Goal: Find specific page/section: Find specific page/section

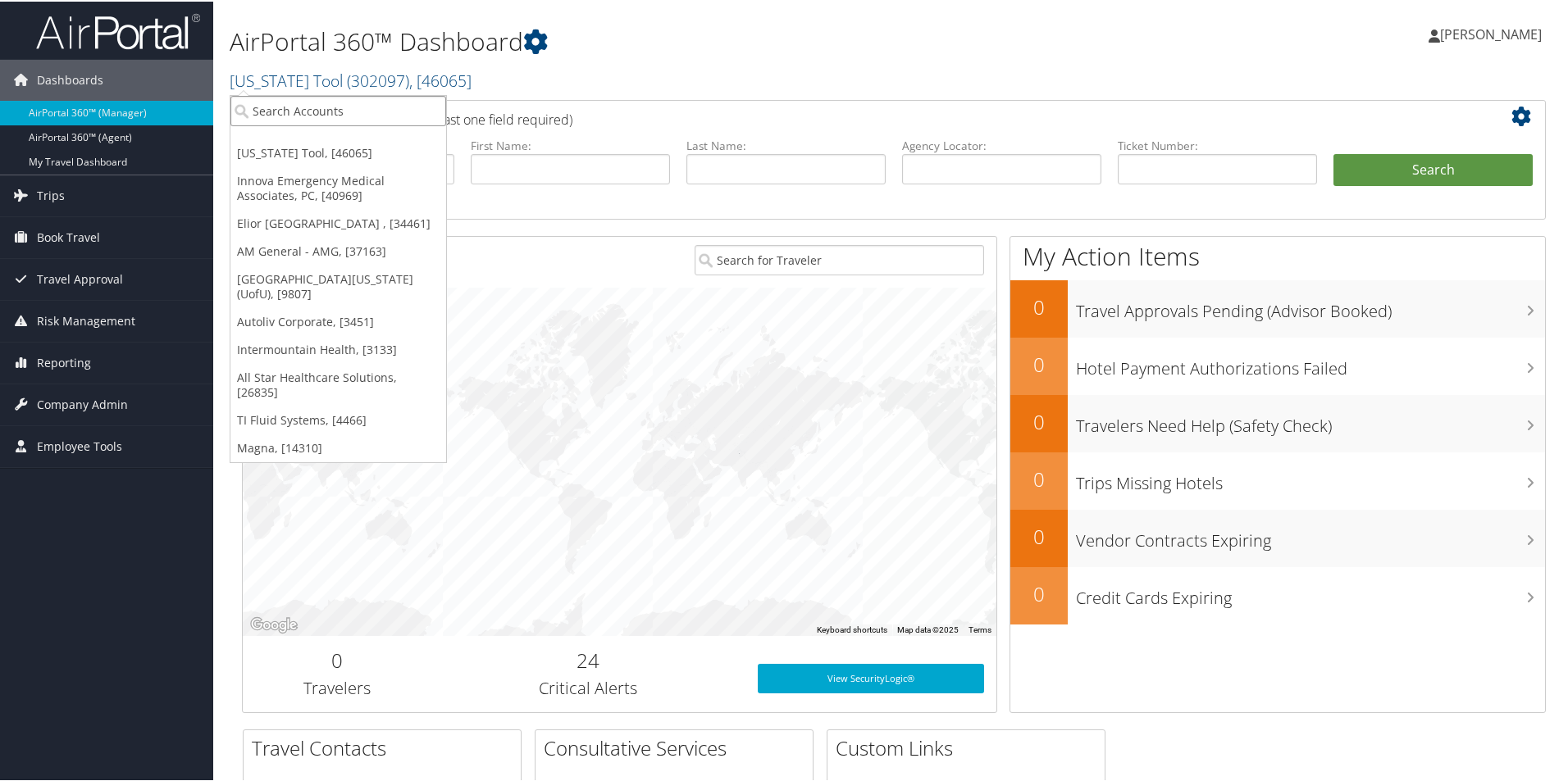
click at [315, 116] on input "search" at bounding box center [338, 109] width 215 height 30
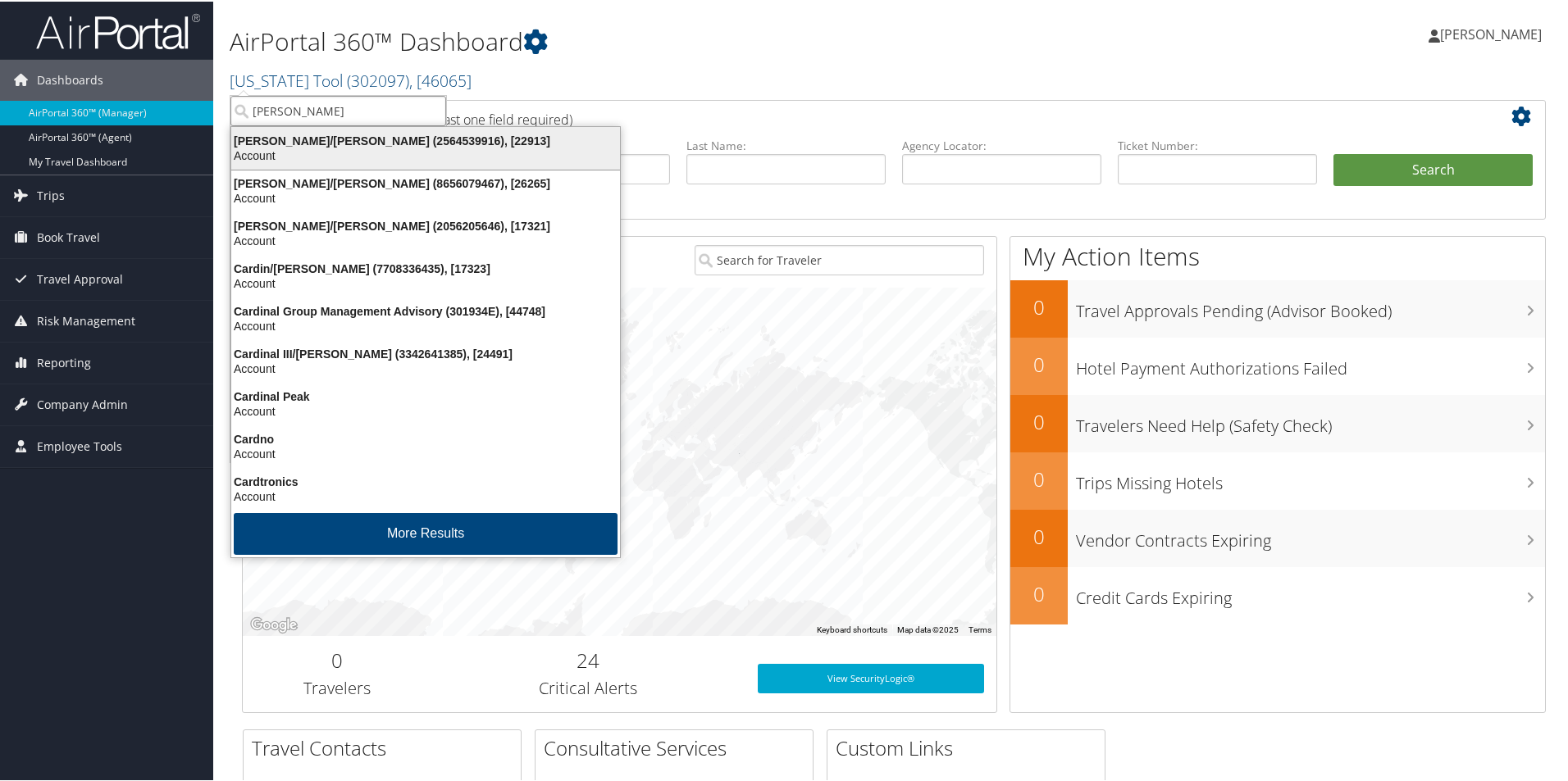
type input "caroll"
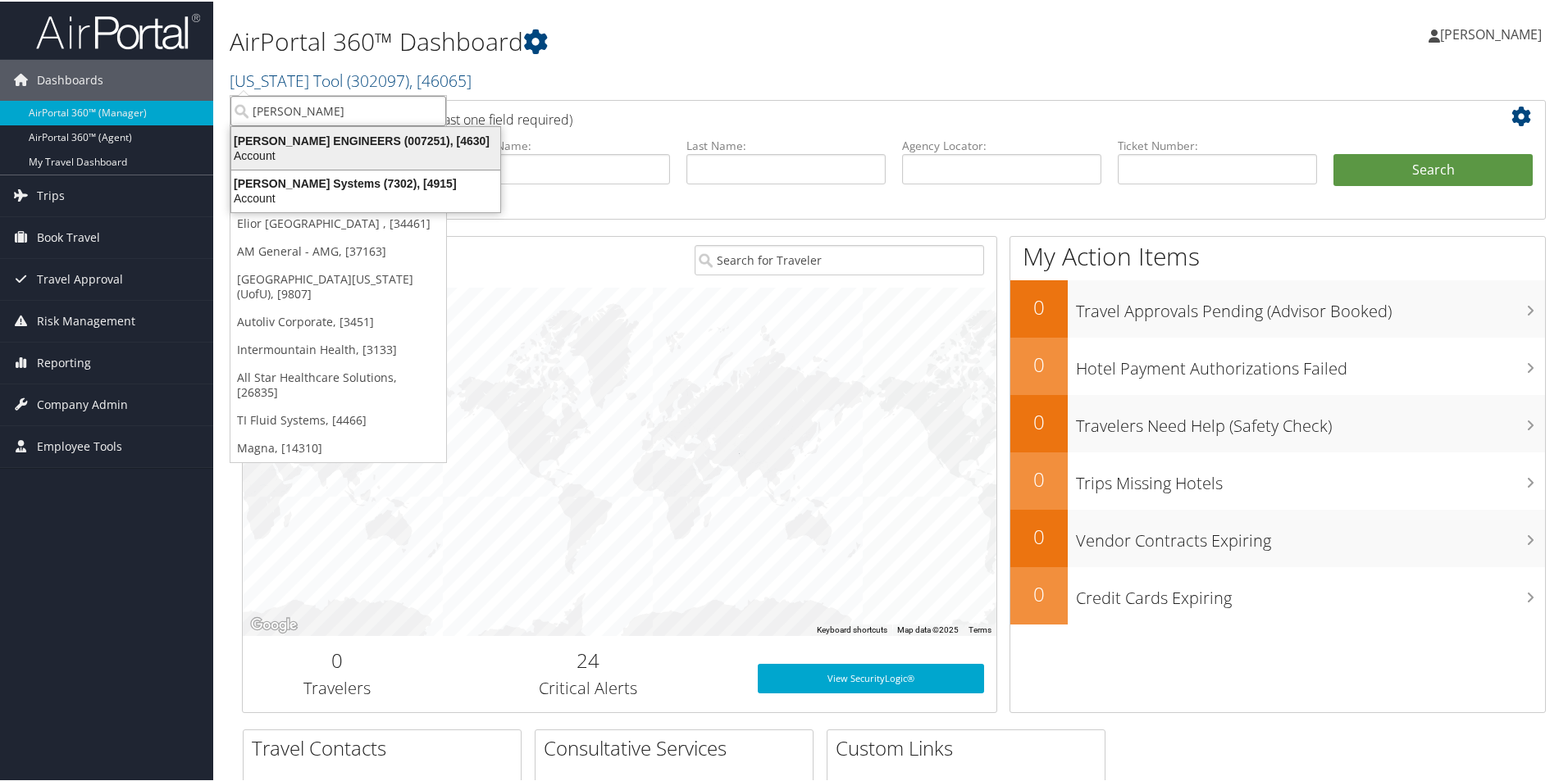
click at [309, 151] on div "Account" at bounding box center [365, 154] width 289 height 15
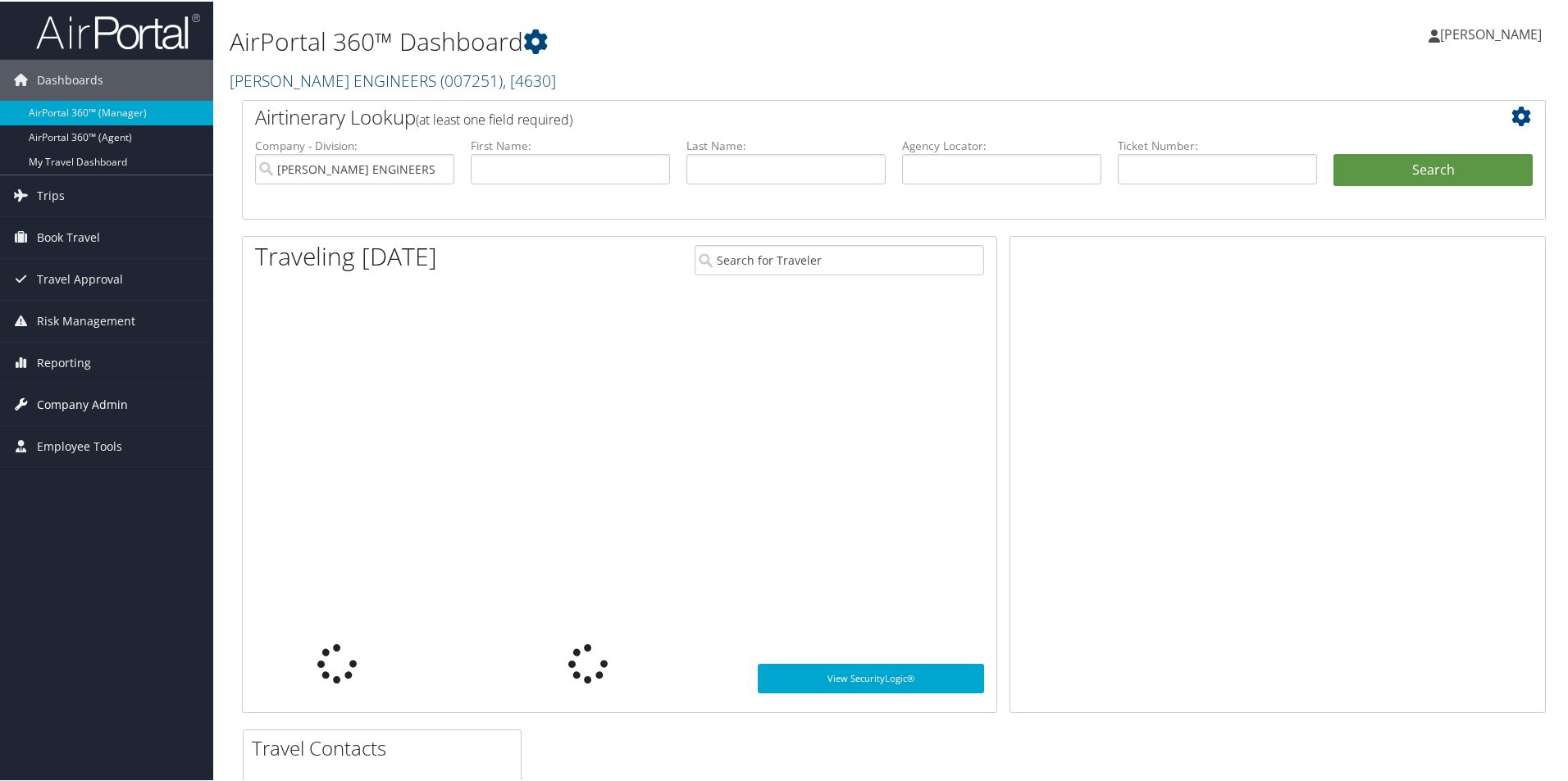
click at [90, 400] on span "Company Admin" at bounding box center [82, 403] width 91 height 41
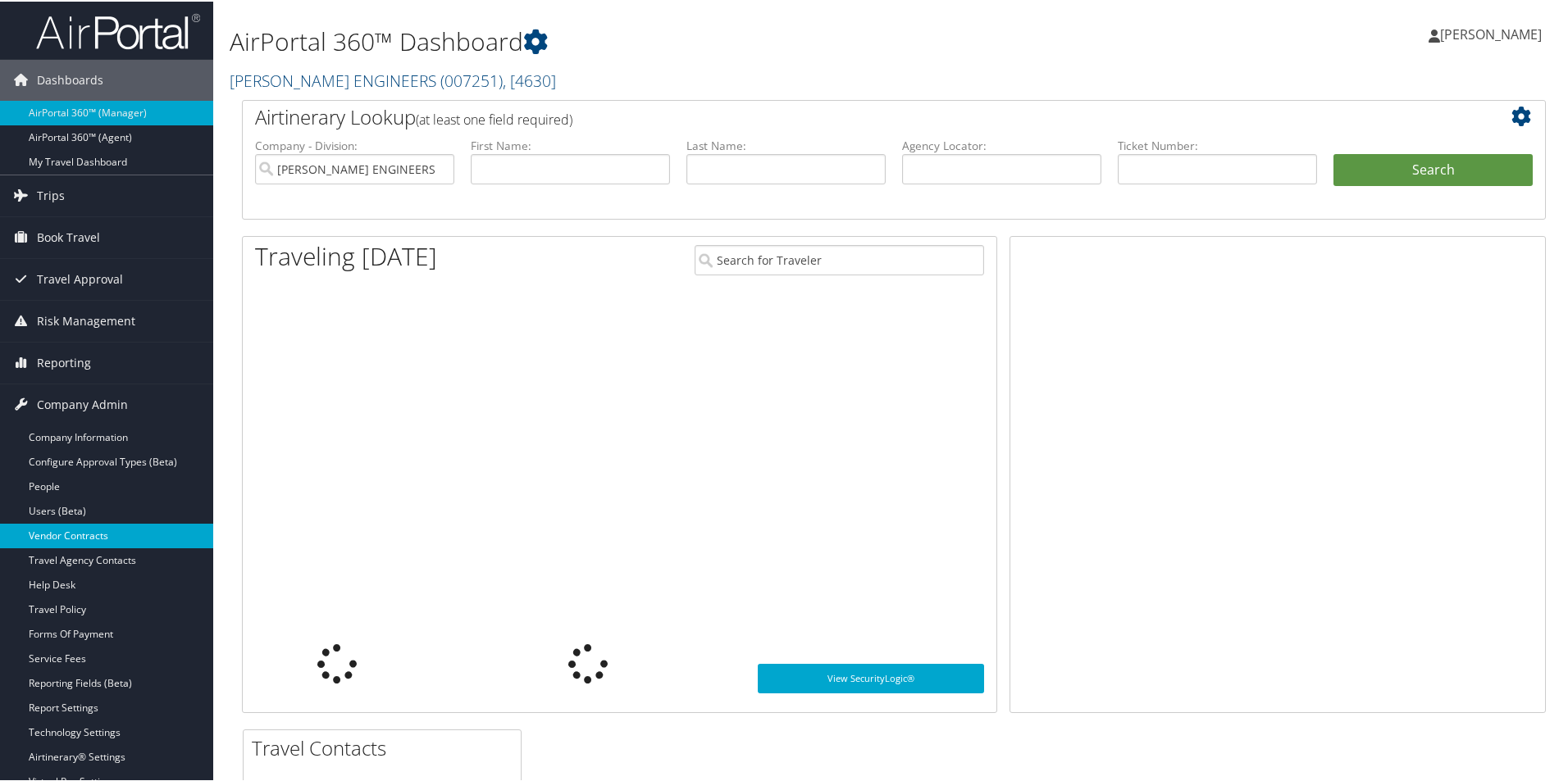
click at [74, 529] on link "Vendor Contracts" at bounding box center [106, 534] width 213 height 25
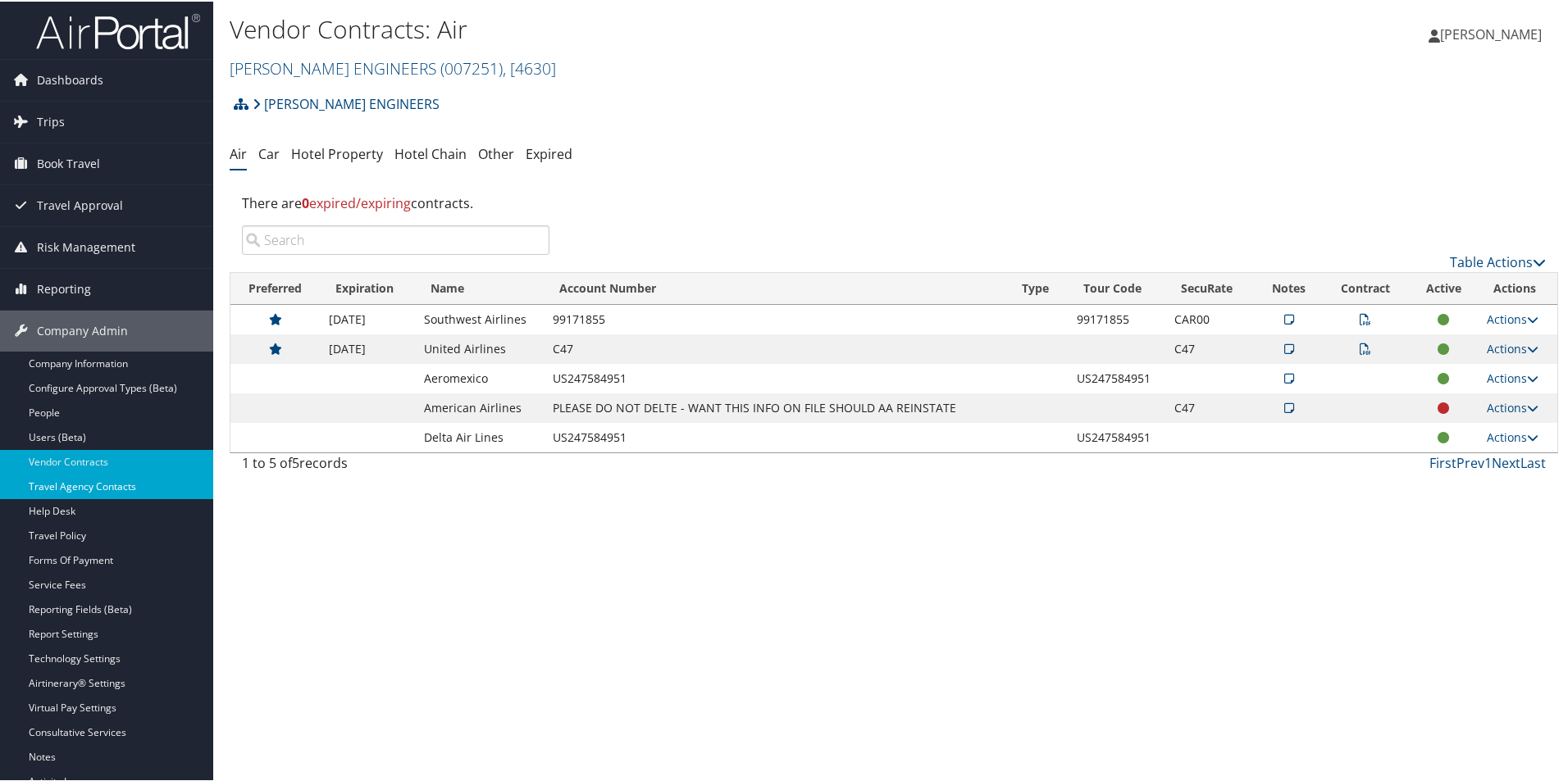
click at [90, 488] on link "Travel Agency Contacts" at bounding box center [106, 485] width 213 height 25
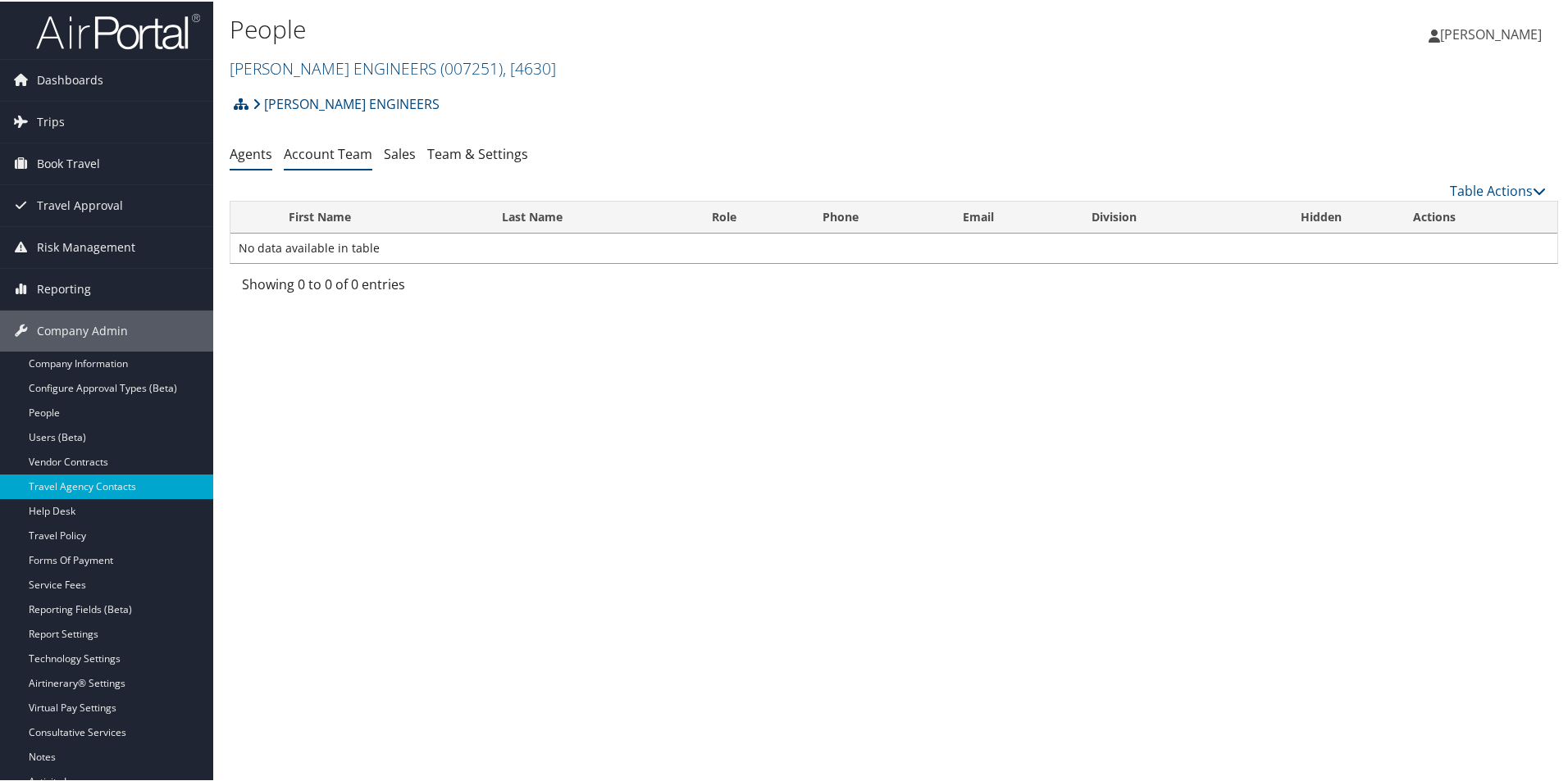
click at [363, 158] on link "Account Team" at bounding box center [328, 153] width 89 height 18
